Goal: Transaction & Acquisition: Subscribe to service/newsletter

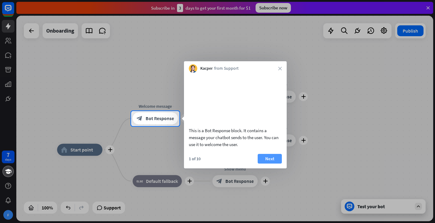
click at [278, 164] on button "Next" at bounding box center [270, 159] width 24 height 10
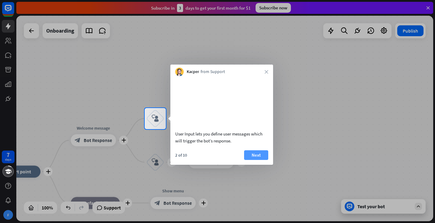
click at [258, 160] on button "Next" at bounding box center [256, 155] width 24 height 10
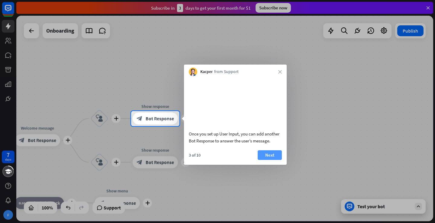
click at [268, 160] on button "Next" at bounding box center [270, 155] width 24 height 10
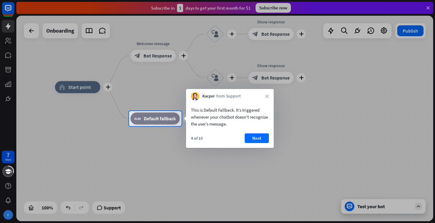
click at [270, 96] on div "Kacper from Support close" at bounding box center [230, 94] width 88 height 11
click at [267, 96] on icon "close" at bounding box center [267, 97] width 4 height 4
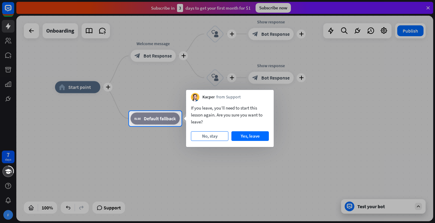
click at [219, 138] on button "No, stay" at bounding box center [209, 136] width 37 height 10
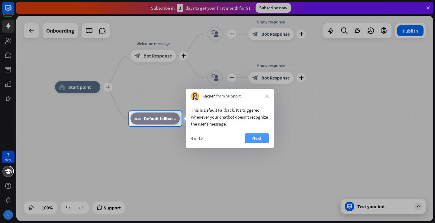
click at [257, 137] on button "Next" at bounding box center [257, 138] width 24 height 10
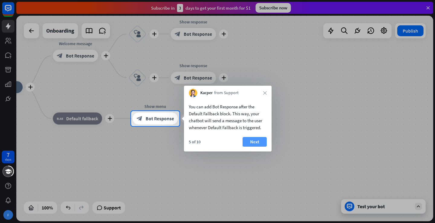
click at [252, 141] on button "Next" at bounding box center [254, 142] width 24 height 10
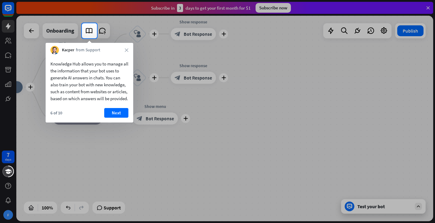
drag, startPoint x: 113, startPoint y: 118, endPoint x: 113, endPoint y: 100, distance: 18.1
click at [113, 100] on div "Knowledge Hub allows you to manage all the information that your bot uses to ge…" at bounding box center [90, 88] width 88 height 68
click at [114, 117] on button "Next" at bounding box center [116, 113] width 24 height 10
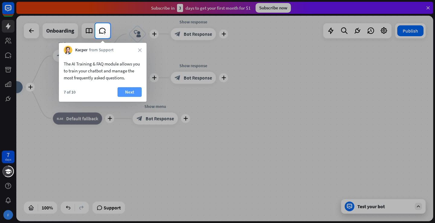
click at [125, 92] on button "Next" at bounding box center [129, 92] width 24 height 10
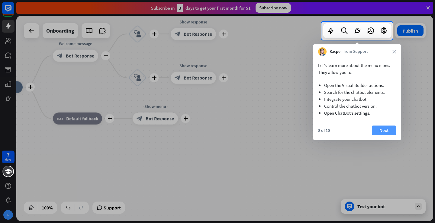
click at [377, 130] on button "Next" at bounding box center [384, 131] width 24 height 10
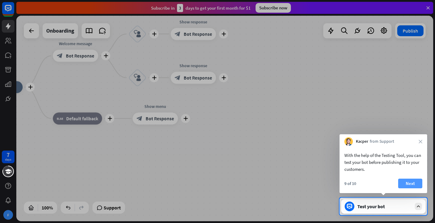
click at [409, 181] on button "Next" at bounding box center [410, 184] width 24 height 10
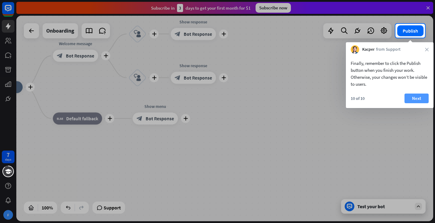
click at [410, 101] on button "Next" at bounding box center [416, 99] width 24 height 10
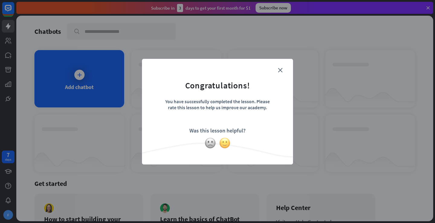
click at [223, 146] on img at bounding box center [224, 142] width 11 height 11
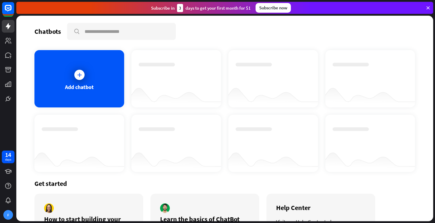
click at [427, 8] on icon at bounding box center [427, 7] width 5 height 5
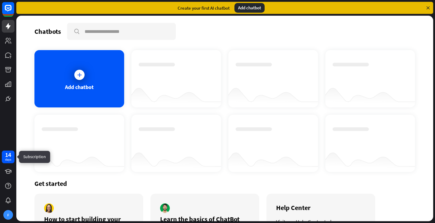
click at [9, 155] on div "14" at bounding box center [8, 154] width 6 height 5
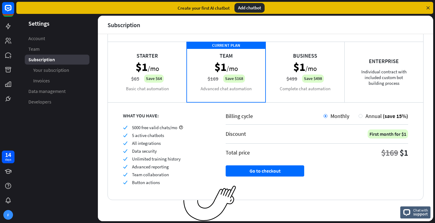
scroll to position [32, 0]
click at [362, 117] on div "Annual (save 15%)" at bounding box center [385, 115] width 46 height 7
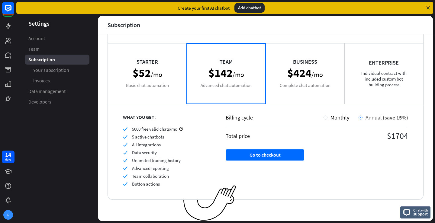
scroll to position [30, 0]
click at [323, 117] on div at bounding box center [325, 118] width 4 height 4
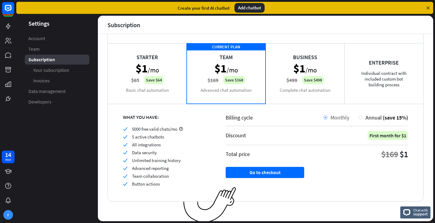
scroll to position [32, 0]
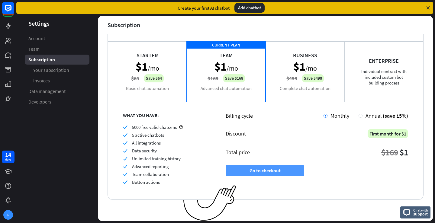
click at [250, 172] on button "Go to checkout" at bounding box center [265, 170] width 79 height 11
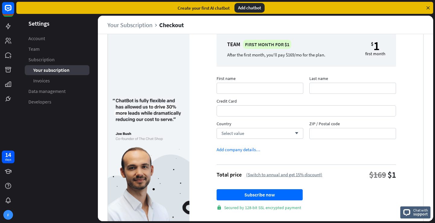
scroll to position [43, 0]
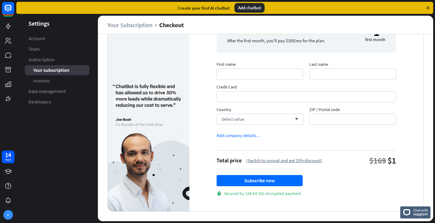
click at [369, 162] on div "$169" at bounding box center [377, 160] width 17 height 11
click at [284, 179] on button "Subscribe now" at bounding box center [260, 180] width 86 height 11
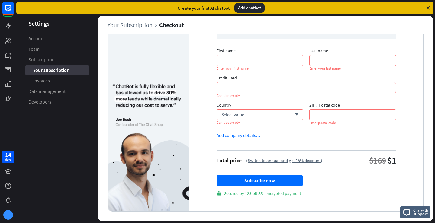
scroll to position [0, 0]
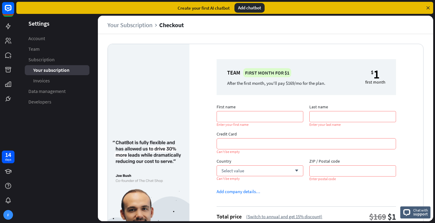
click at [429, 8] on icon at bounding box center [427, 7] width 5 height 5
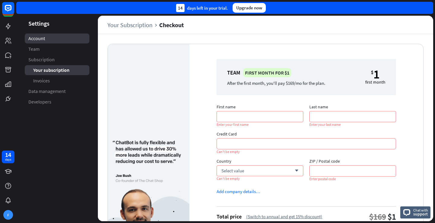
click at [53, 38] on link "Account" at bounding box center [57, 39] width 65 height 10
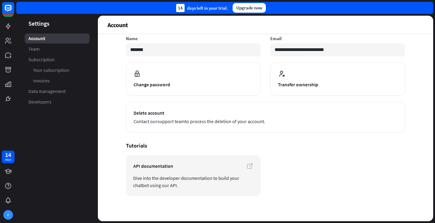
scroll to position [45, 0]
